Goal: Task Accomplishment & Management: Manage account settings

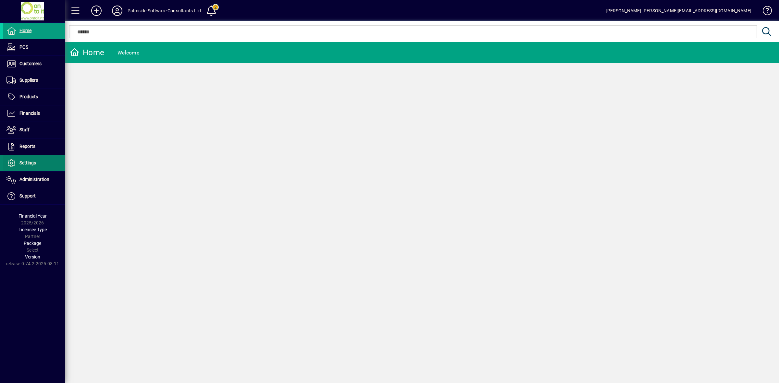
click at [31, 167] on span "Settings" at bounding box center [19, 163] width 33 height 8
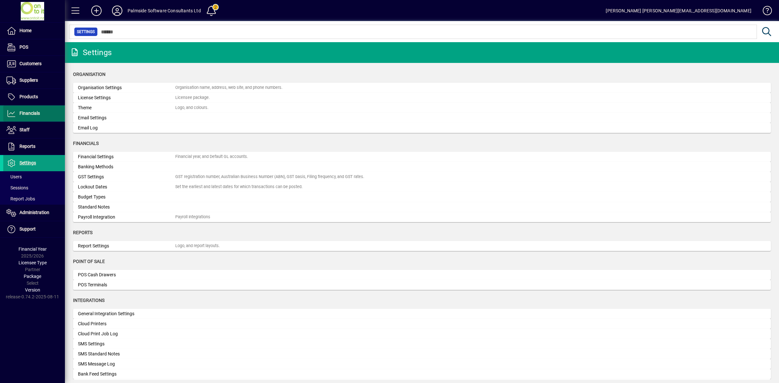
click at [32, 116] on span "Financials" at bounding box center [29, 113] width 20 height 5
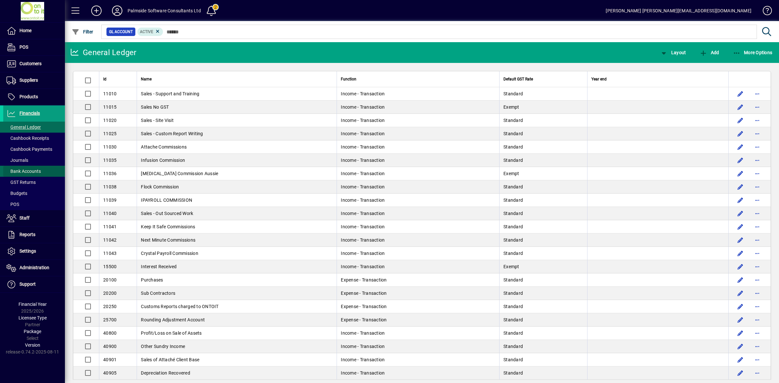
click at [35, 169] on span "Bank Accounts" at bounding box center [23, 171] width 34 height 5
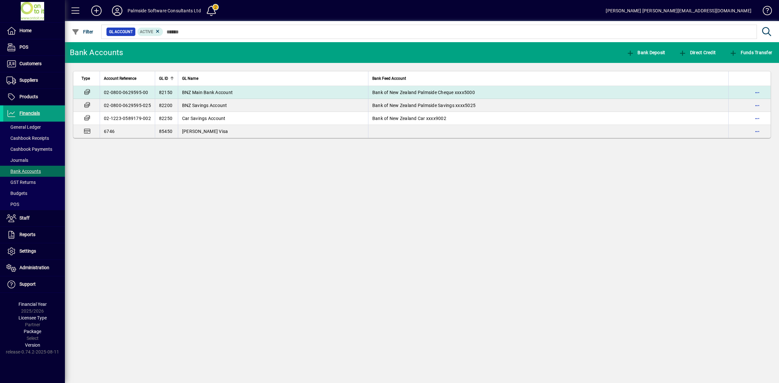
click at [174, 93] on td "82150" at bounding box center [166, 92] width 23 height 13
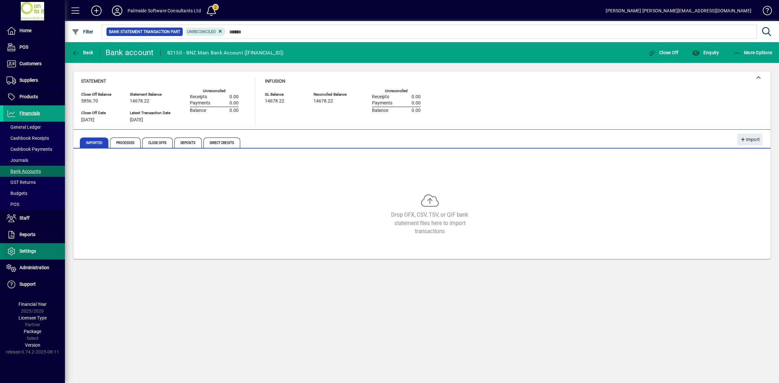
click at [31, 252] on span "Settings" at bounding box center [27, 251] width 17 height 5
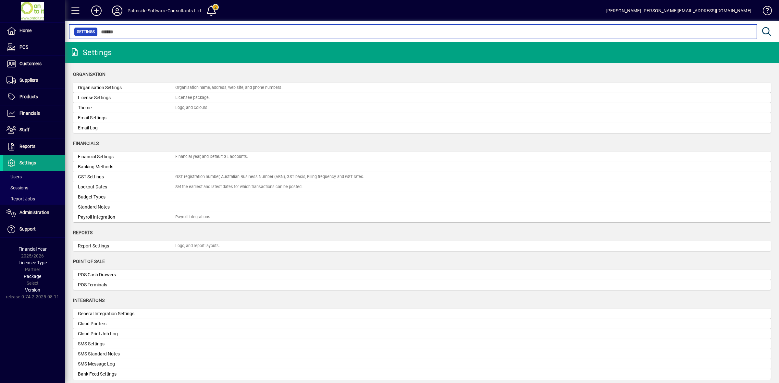
click at [200, 33] on input "text" at bounding box center [425, 31] width 654 height 9
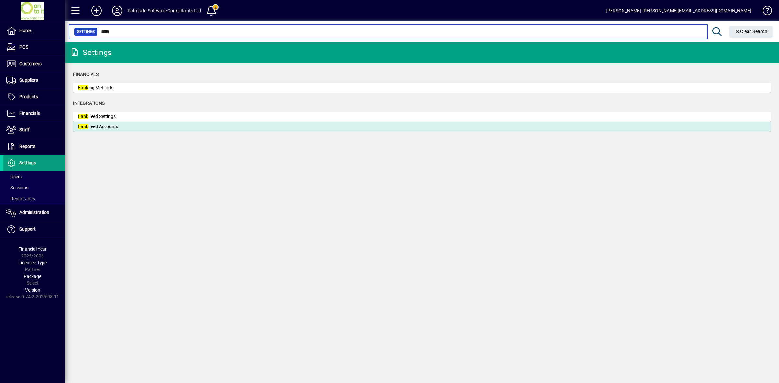
type input "****"
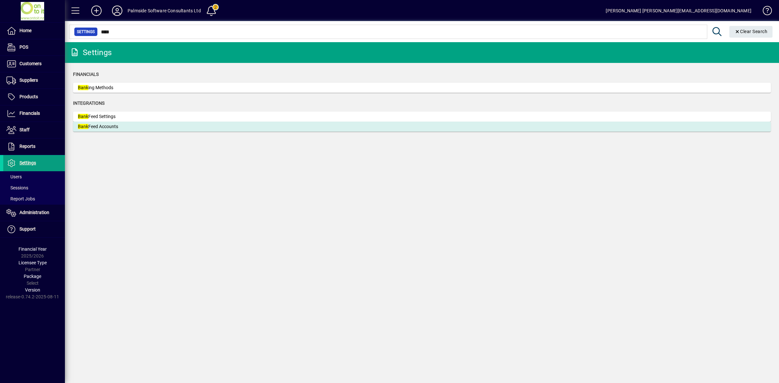
click at [92, 129] on div "Bank Feed Accounts" at bounding box center [126, 126] width 97 height 7
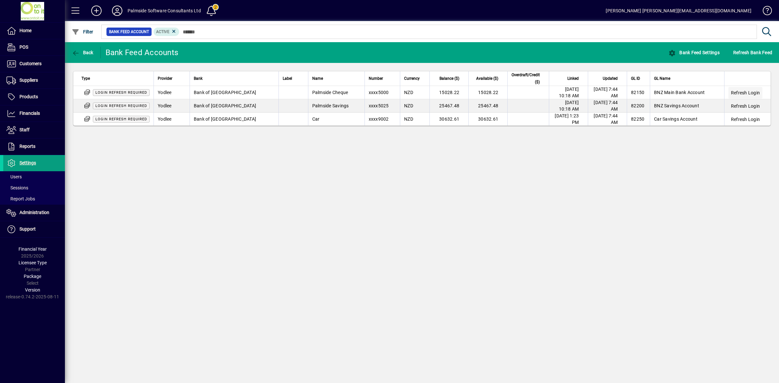
click at [744, 90] on span "Refresh Login" at bounding box center [745, 93] width 29 height 6
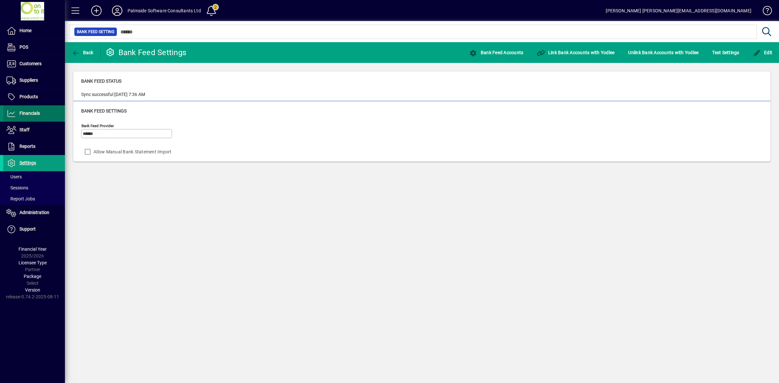
click at [35, 111] on span "Financials" at bounding box center [21, 114] width 37 height 8
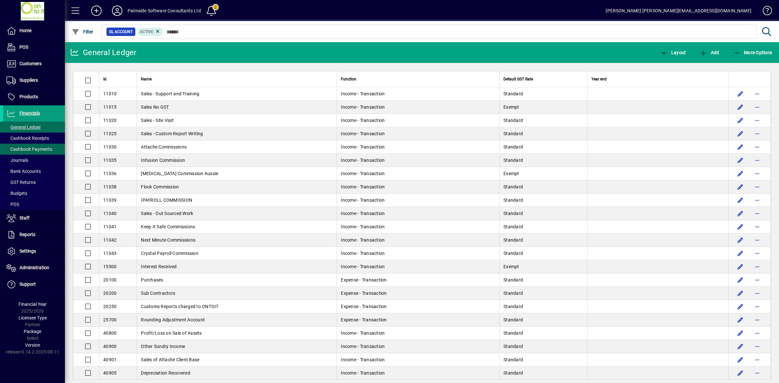
click at [41, 147] on span "Cashbook Payments" at bounding box center [29, 149] width 46 height 5
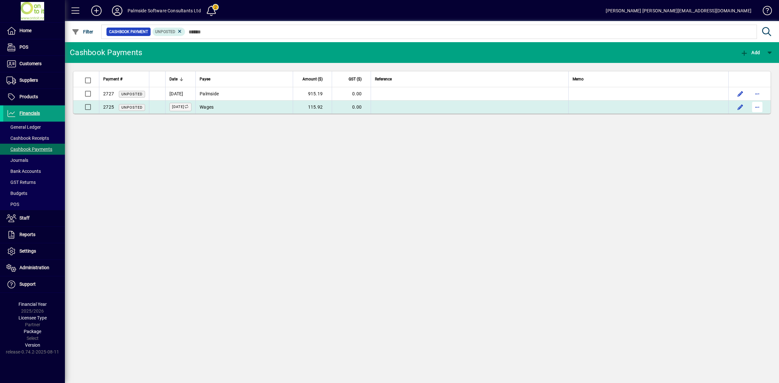
click at [760, 108] on span "button" at bounding box center [757, 107] width 16 height 16
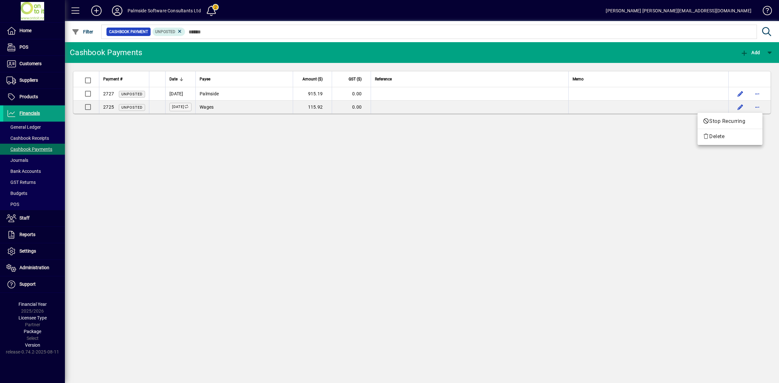
click at [653, 111] on div at bounding box center [389, 191] width 779 height 383
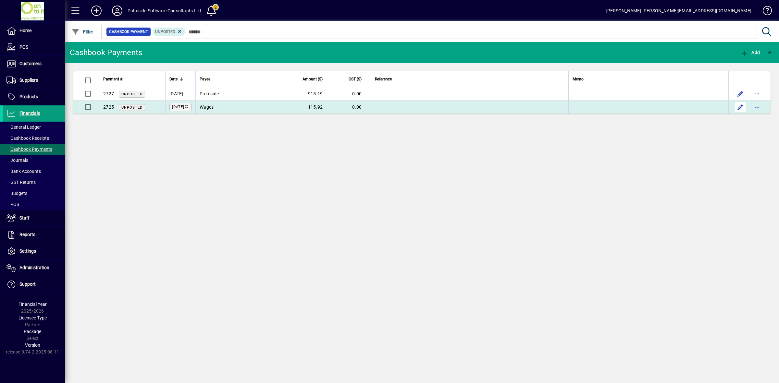
click at [737, 106] on span "button" at bounding box center [741, 107] width 16 height 16
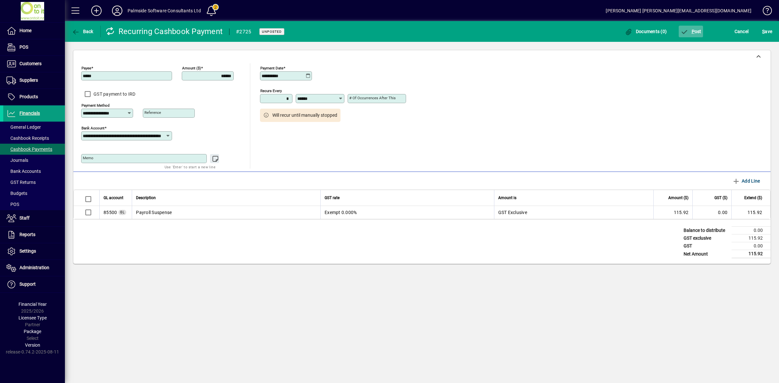
click at [697, 32] on span "P ost" at bounding box center [690, 31] width 21 height 5
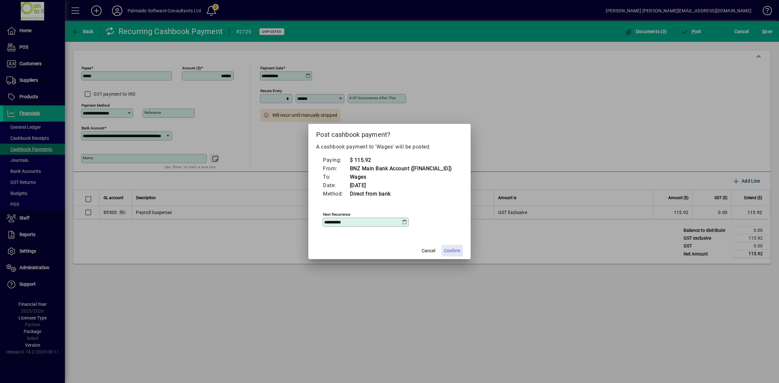
click at [454, 254] on span "Confirm" at bounding box center [452, 251] width 16 height 7
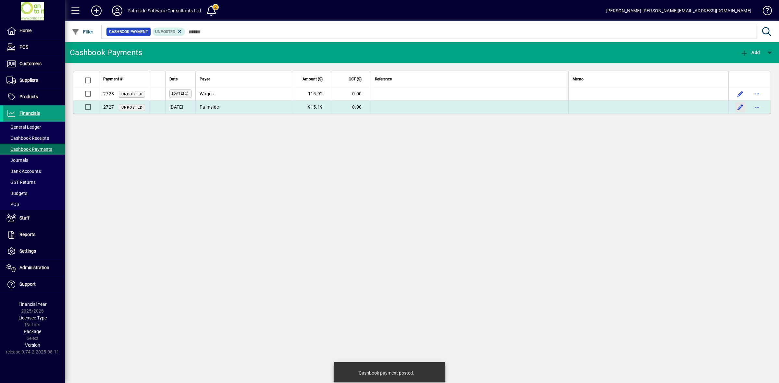
click at [741, 109] on span "button" at bounding box center [741, 107] width 16 height 16
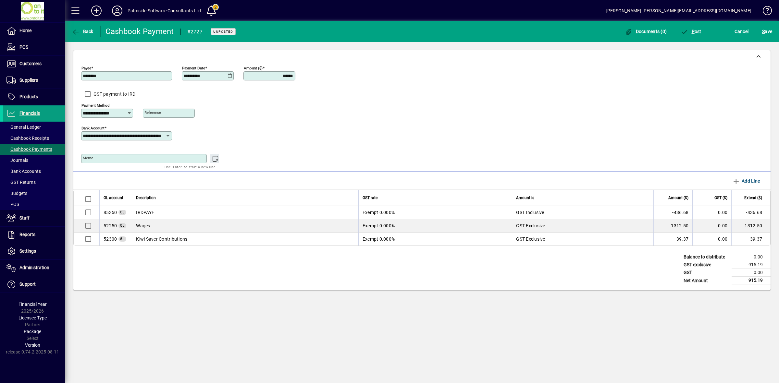
drag, startPoint x: 269, startPoint y: 77, endPoint x: 315, endPoint y: 77, distance: 45.4
click at [315, 77] on div "**********" at bounding box center [422, 115] width 682 height 105
type input "******"
click at [745, 183] on span "Add Line" at bounding box center [746, 181] width 28 height 10
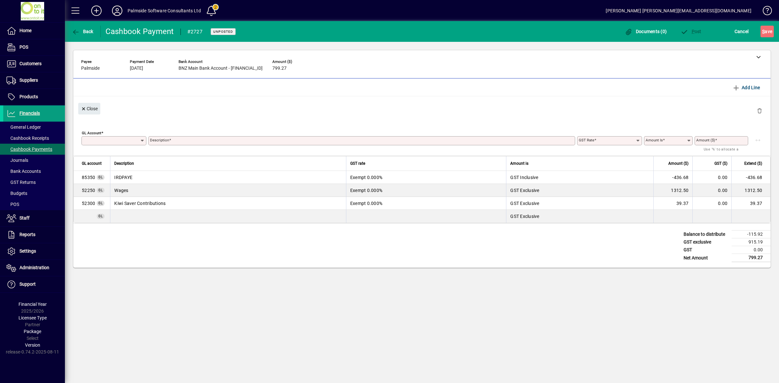
type input "**********"
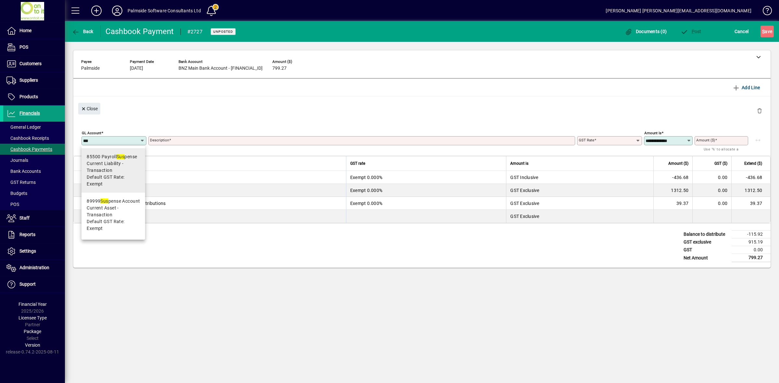
click at [105, 182] on span "Default GST Rate: Exempt" at bounding box center [113, 181] width 53 height 14
type input "*****"
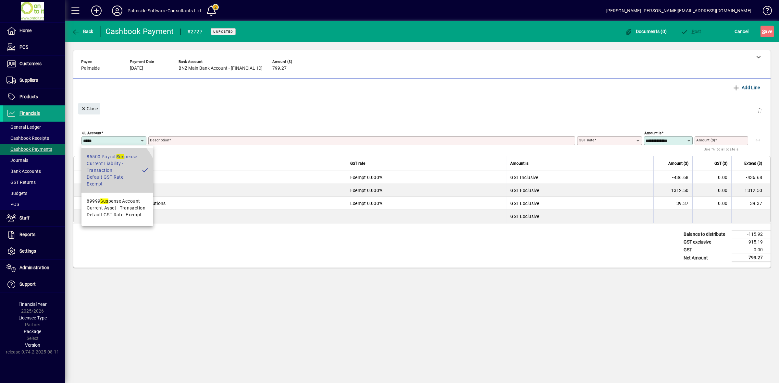
type input "**********"
type input "******"
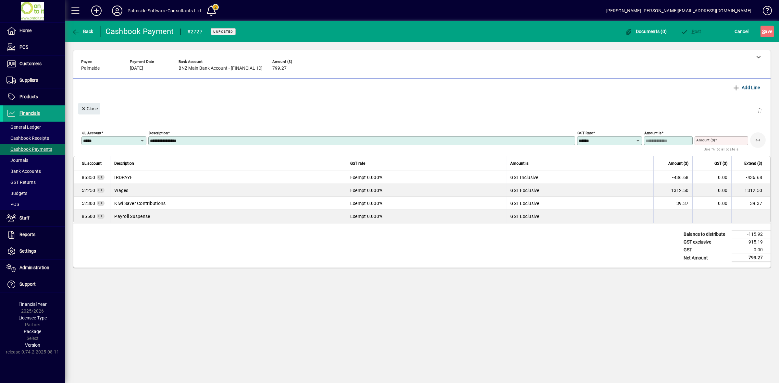
click at [757, 142] on span "button" at bounding box center [758, 140] width 16 height 16
type input "*******"
click at [695, 31] on span "P ost" at bounding box center [690, 31] width 21 height 5
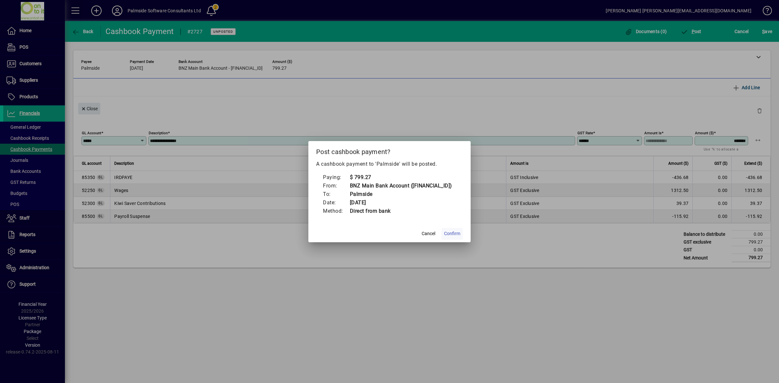
click at [450, 237] on span "Confirm" at bounding box center [452, 233] width 16 height 7
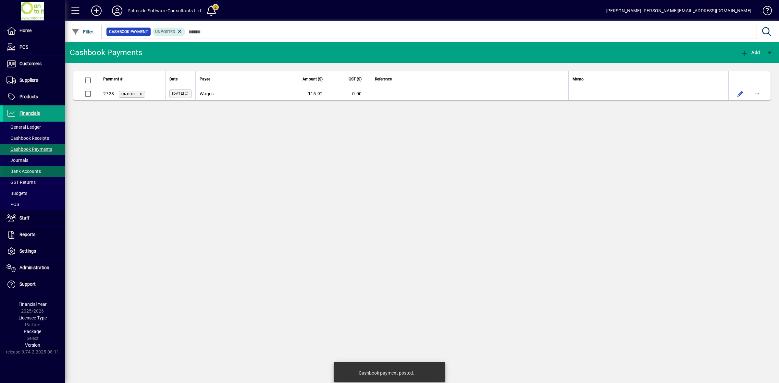
click at [26, 170] on span "Bank Accounts" at bounding box center [23, 171] width 34 height 5
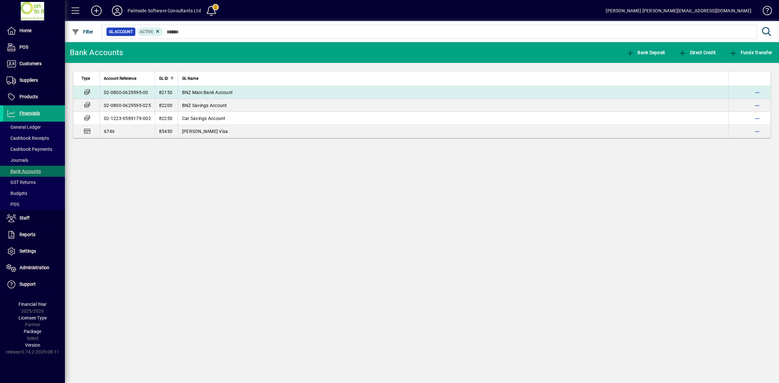
click at [201, 92] on span "BNZ Main Bank Account" at bounding box center [207, 92] width 51 height 5
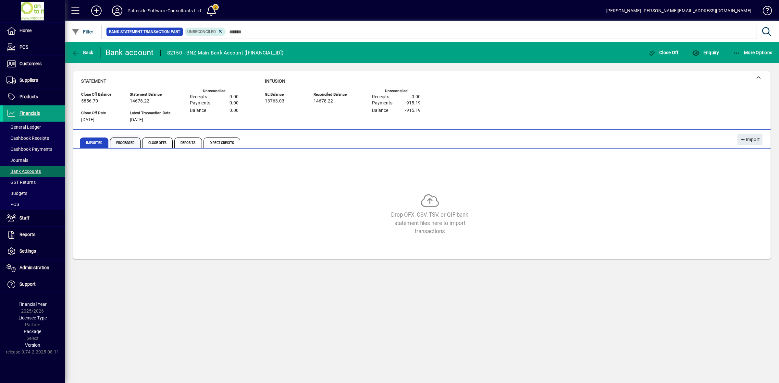
click at [120, 142] on span "Processed" at bounding box center [125, 143] width 31 height 10
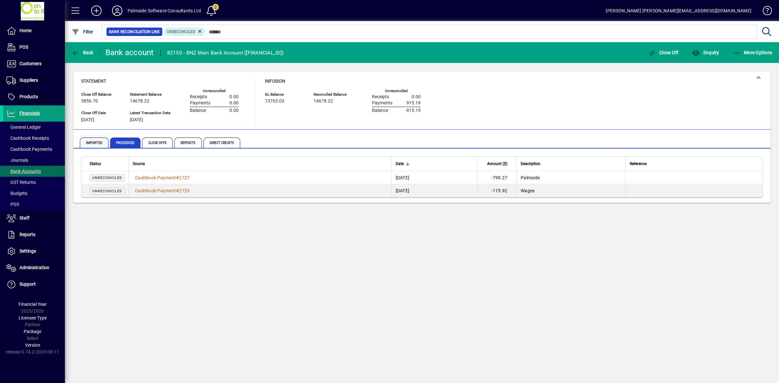
click at [90, 144] on span "Imported" at bounding box center [94, 143] width 29 height 10
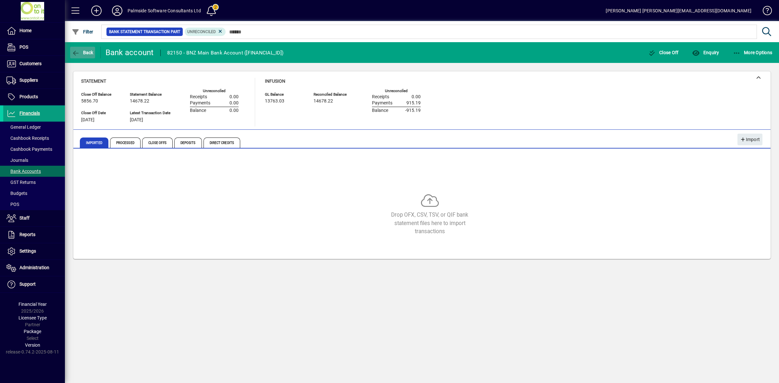
click at [85, 50] on span "Back" at bounding box center [83, 52] width 22 height 5
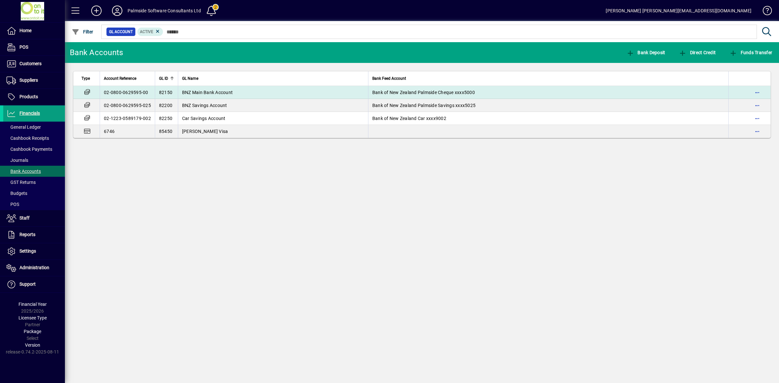
click at [219, 90] on span "BNZ Main Bank Account" at bounding box center [207, 92] width 51 height 5
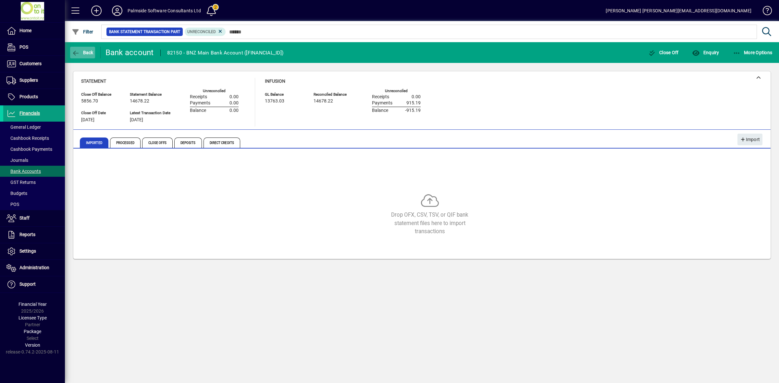
click at [84, 54] on span "Back" at bounding box center [83, 52] width 22 height 5
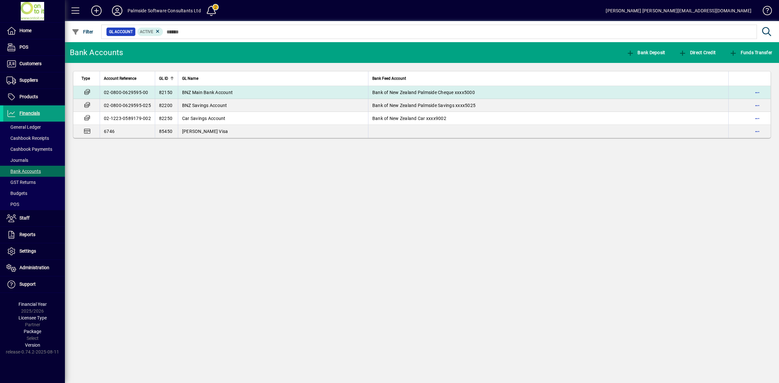
click at [216, 90] on span "BNZ Main Bank Account" at bounding box center [207, 92] width 51 height 5
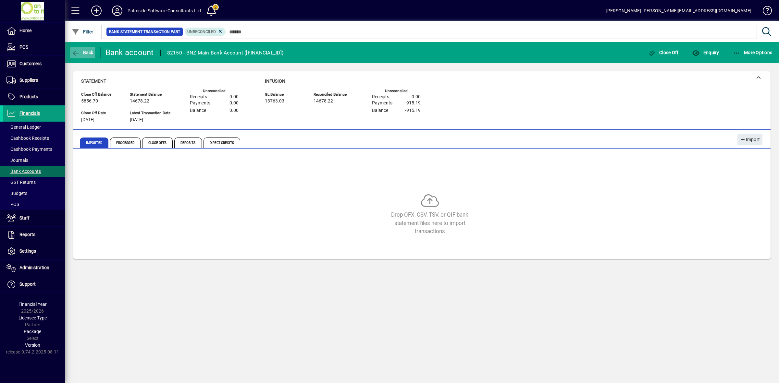
click at [83, 54] on span "Back" at bounding box center [83, 52] width 22 height 5
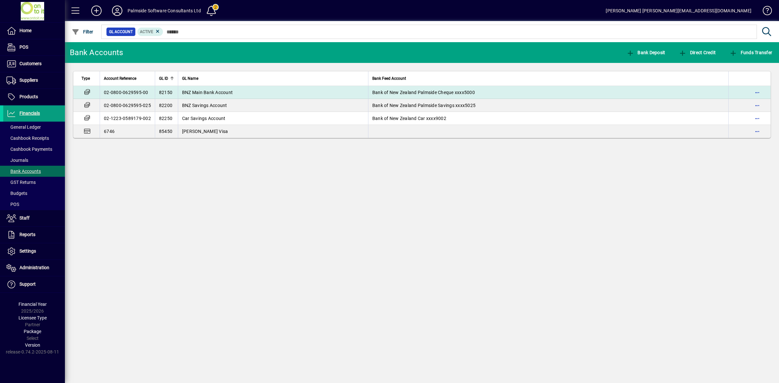
click at [224, 92] on span "BNZ Main Bank Account" at bounding box center [207, 92] width 51 height 5
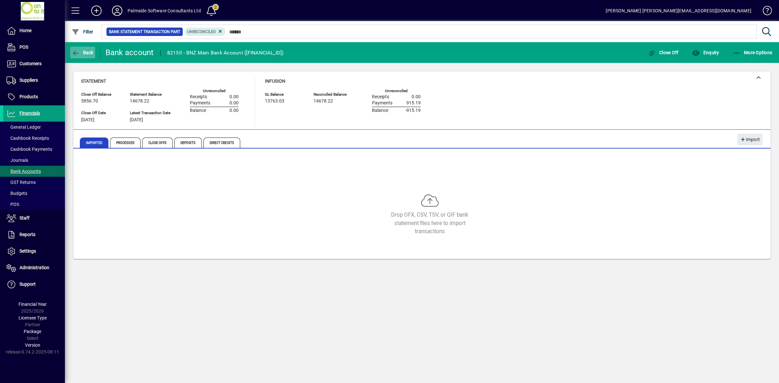
click at [75, 51] on icon "button" at bounding box center [76, 53] width 8 height 6
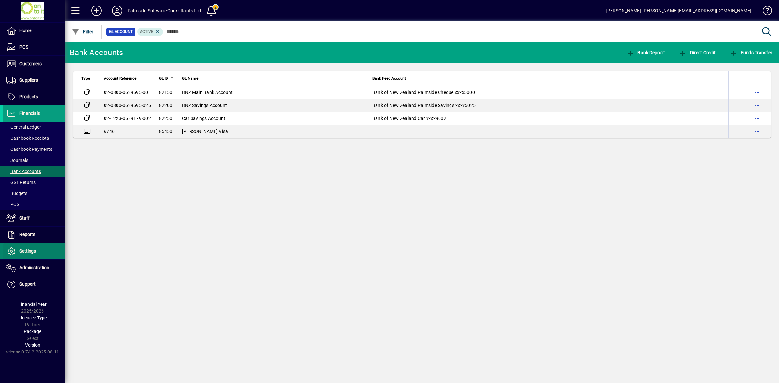
click at [20, 248] on span "Settings" at bounding box center [19, 252] width 33 height 8
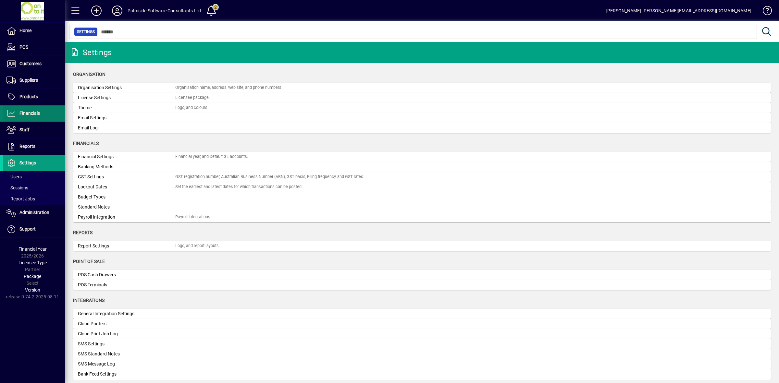
click at [25, 114] on span "Financials" at bounding box center [29, 113] width 20 height 5
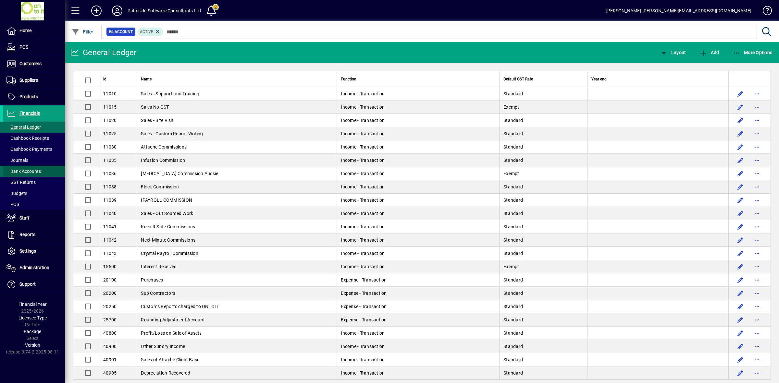
click at [29, 171] on span "Bank Accounts" at bounding box center [23, 171] width 34 height 5
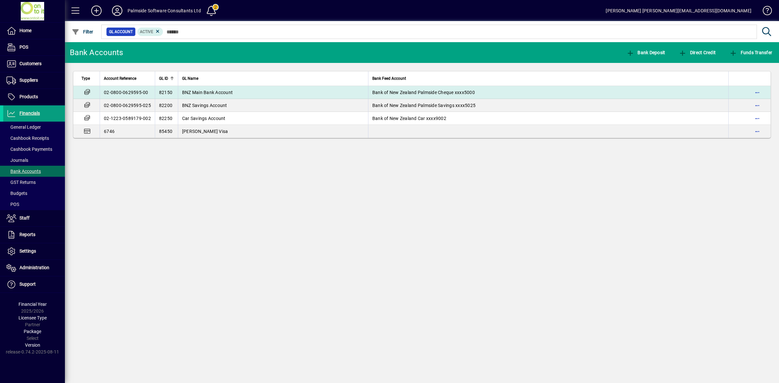
click at [222, 92] on span "BNZ Main Bank Account" at bounding box center [207, 92] width 51 height 5
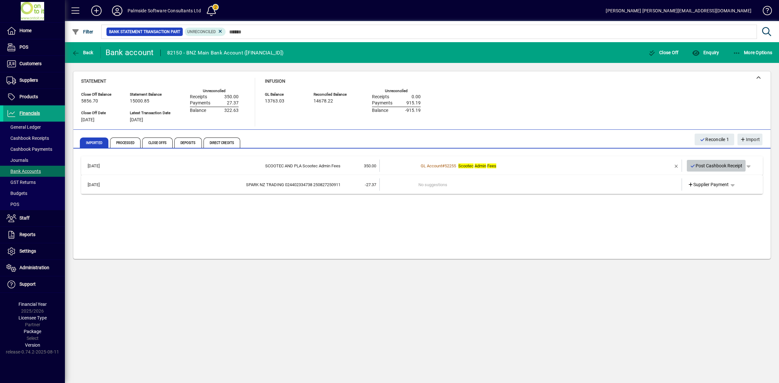
click at [707, 164] on span "Post Cashbook Receipt" at bounding box center [716, 166] width 53 height 11
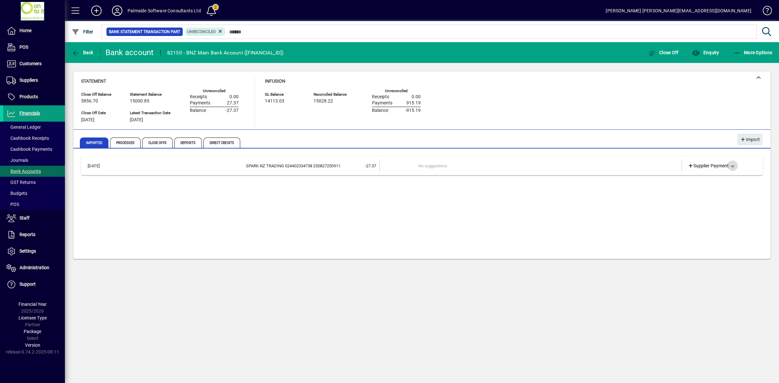
click at [735, 164] on span "button" at bounding box center [733, 166] width 16 height 16
click at [703, 190] on span "Cashbook Payment" at bounding box center [712, 191] width 48 height 8
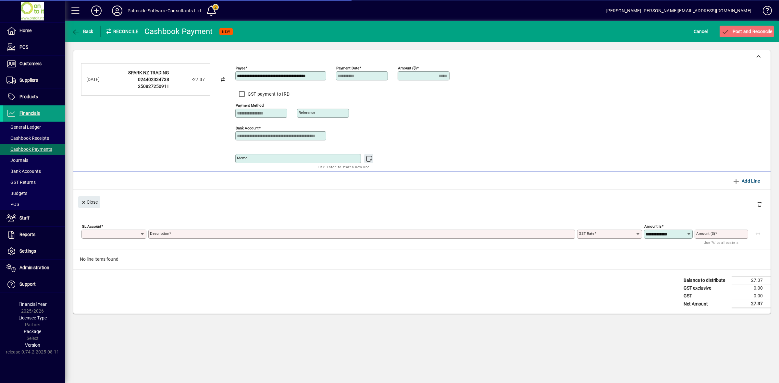
type input "*****"
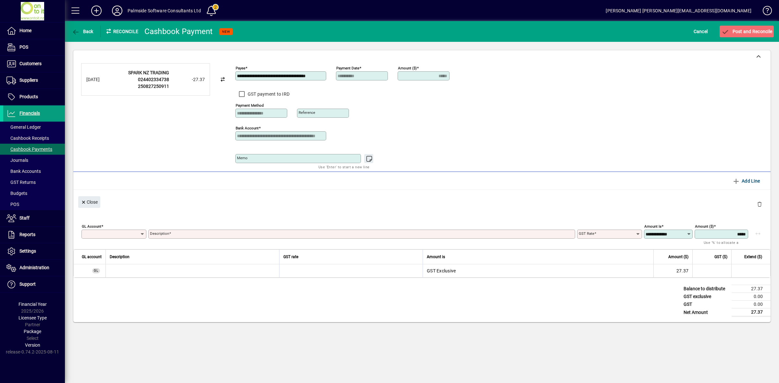
click at [102, 236] on input "GL Account" at bounding box center [111, 234] width 57 height 5
click at [132, 253] on div "61600 Tele phone and Internet" at bounding box center [118, 251] width 63 height 7
type input "*****"
type input "**********"
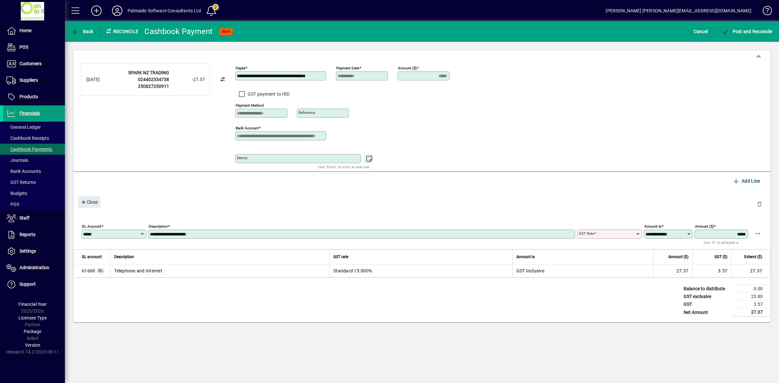
type input "********"
type input "**********"
click at [740, 36] on span "submit" at bounding box center [747, 32] width 54 height 16
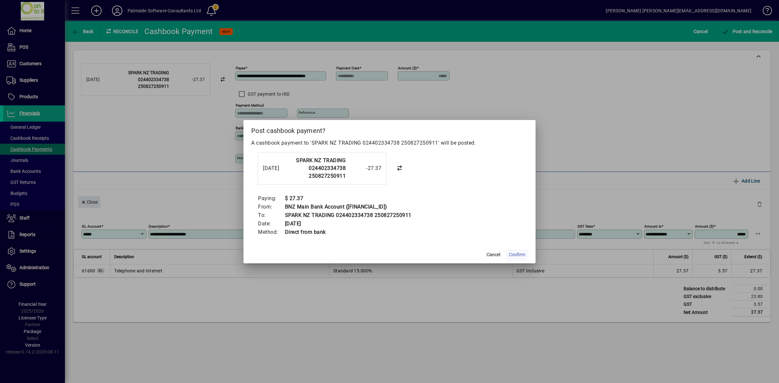
click at [523, 255] on span "Confirm" at bounding box center [517, 255] width 16 height 7
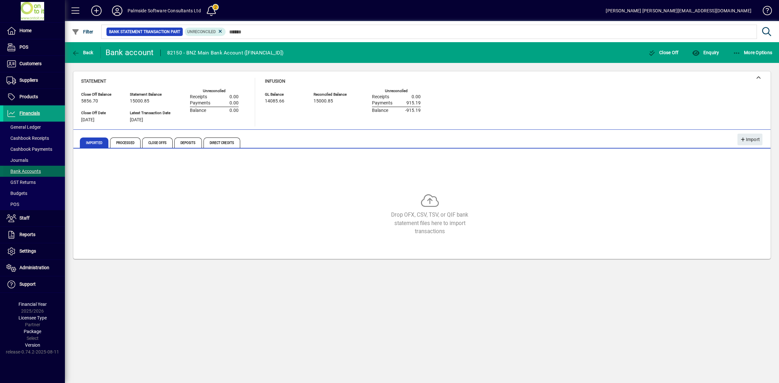
click at [36, 170] on span "Bank Accounts" at bounding box center [23, 171] width 34 height 5
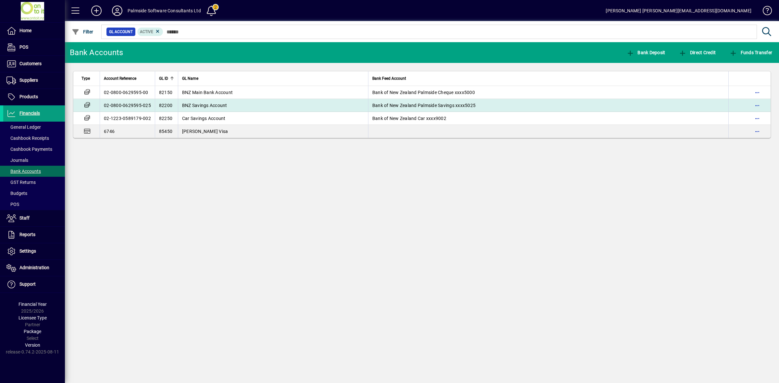
click at [205, 103] on span "BNZ Savings Account" at bounding box center [204, 105] width 45 height 5
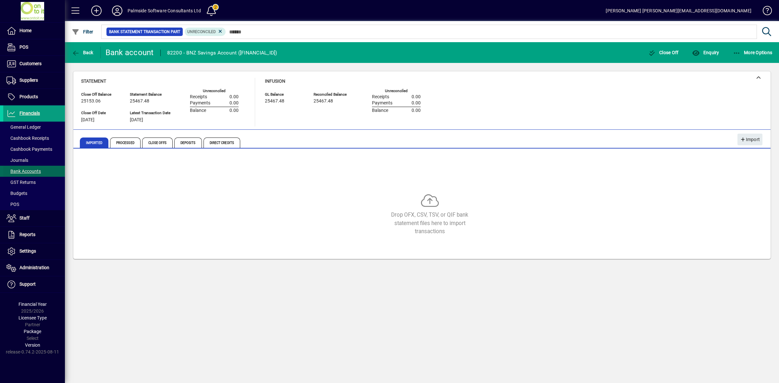
click at [22, 170] on span "Bank Accounts" at bounding box center [23, 171] width 34 height 5
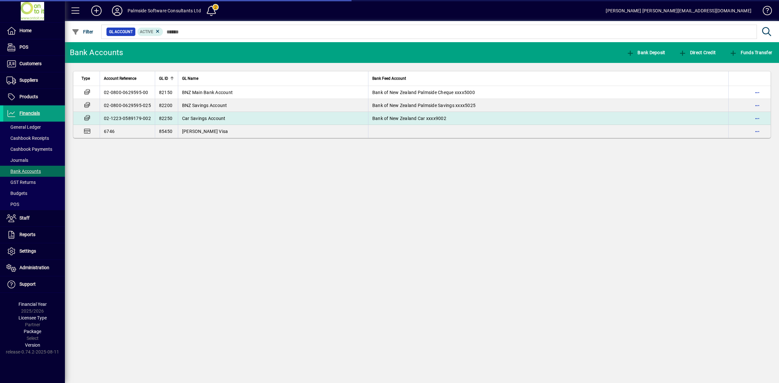
click at [216, 117] on span "Car Savings Account" at bounding box center [203, 118] width 43 height 5
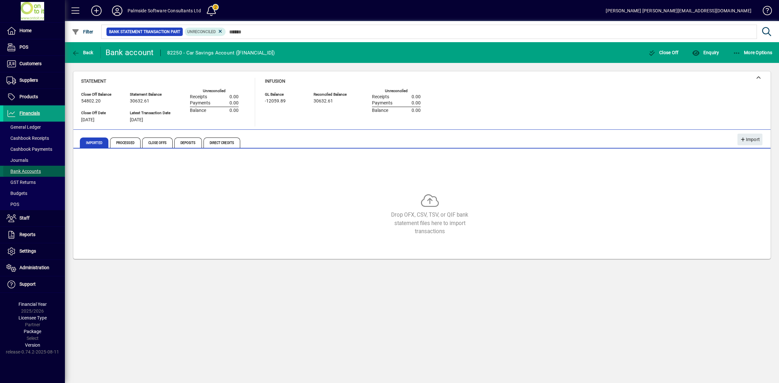
click at [38, 171] on span "Bank Accounts" at bounding box center [23, 171] width 34 height 5
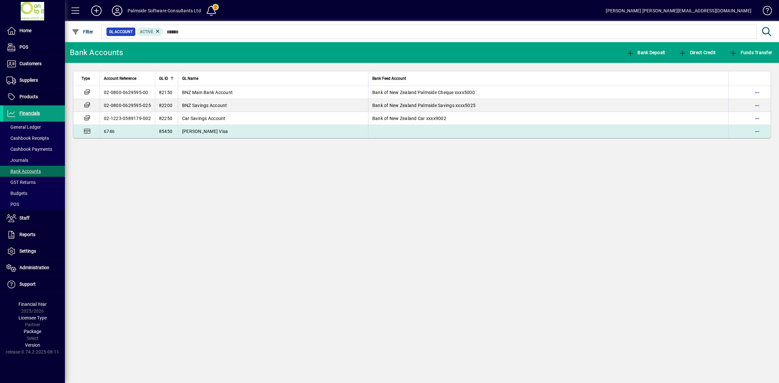
click at [192, 134] on span "[PERSON_NAME] Visa" at bounding box center [205, 131] width 46 height 5
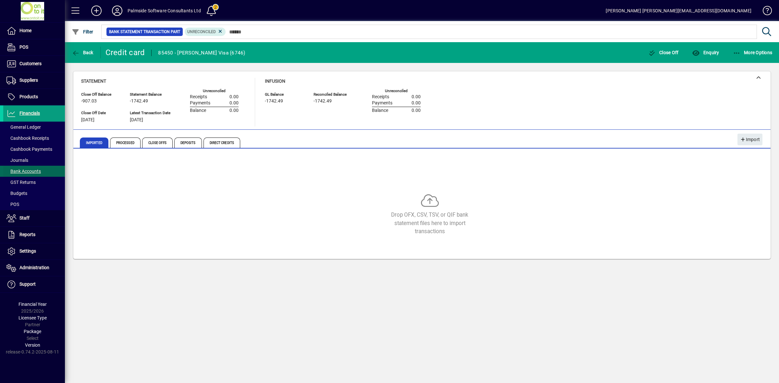
click at [29, 172] on span "Bank Accounts" at bounding box center [23, 171] width 34 height 5
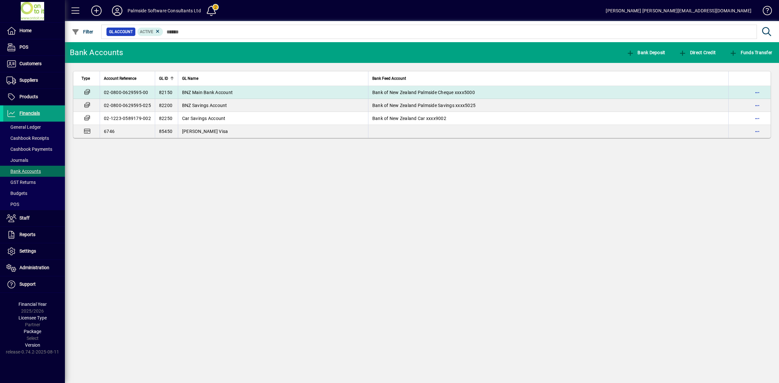
click at [178, 93] on td "BNZ Main Bank Account" at bounding box center [273, 92] width 190 height 13
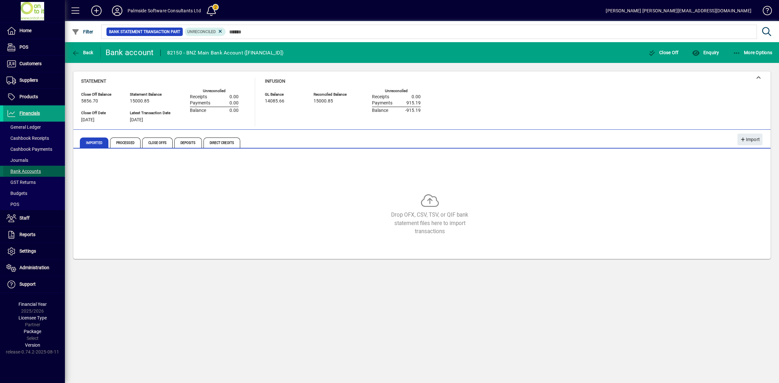
click at [25, 172] on span "Bank Accounts" at bounding box center [23, 171] width 34 height 5
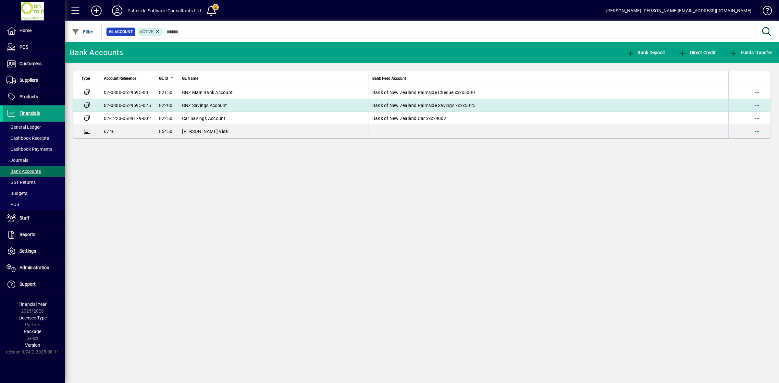
click at [218, 105] on span "BNZ Savings Account" at bounding box center [204, 105] width 45 height 5
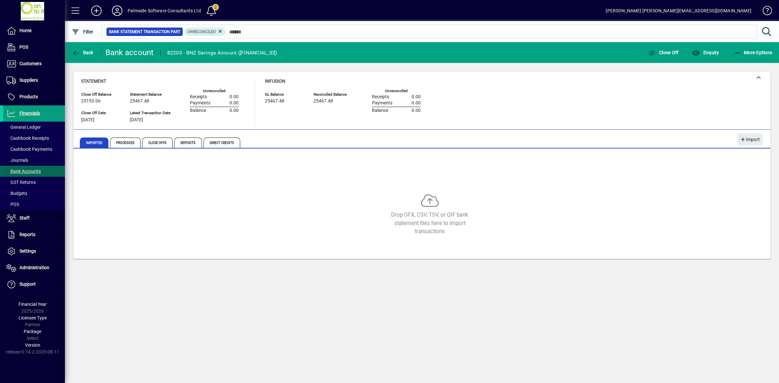
click at [33, 170] on span "Bank Accounts" at bounding box center [23, 171] width 34 height 5
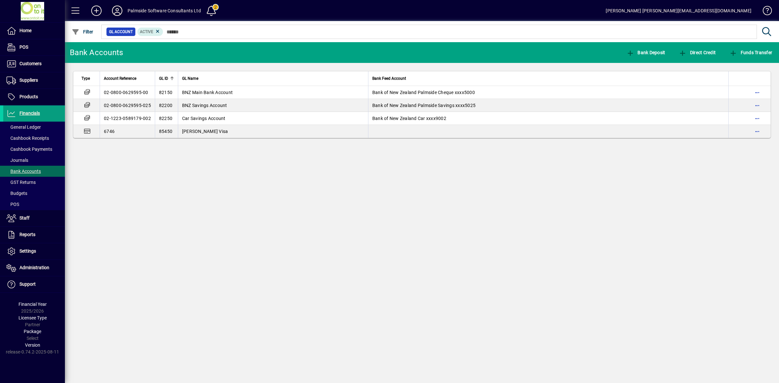
click at [118, 11] on icon at bounding box center [117, 11] width 13 height 10
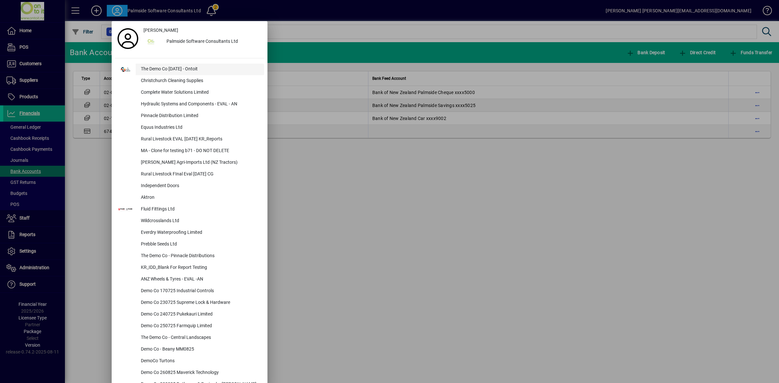
click at [171, 69] on div "The Demo Co [DATE] - Ontoit" at bounding box center [200, 70] width 129 height 12
